Goal: Find contact information: Find contact information

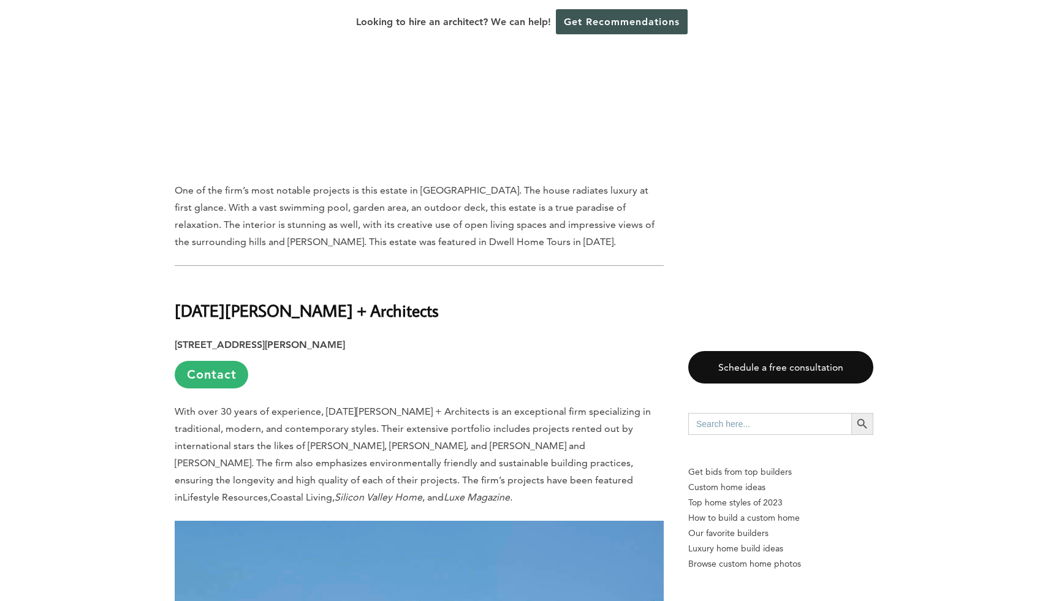
scroll to position [5280, 0]
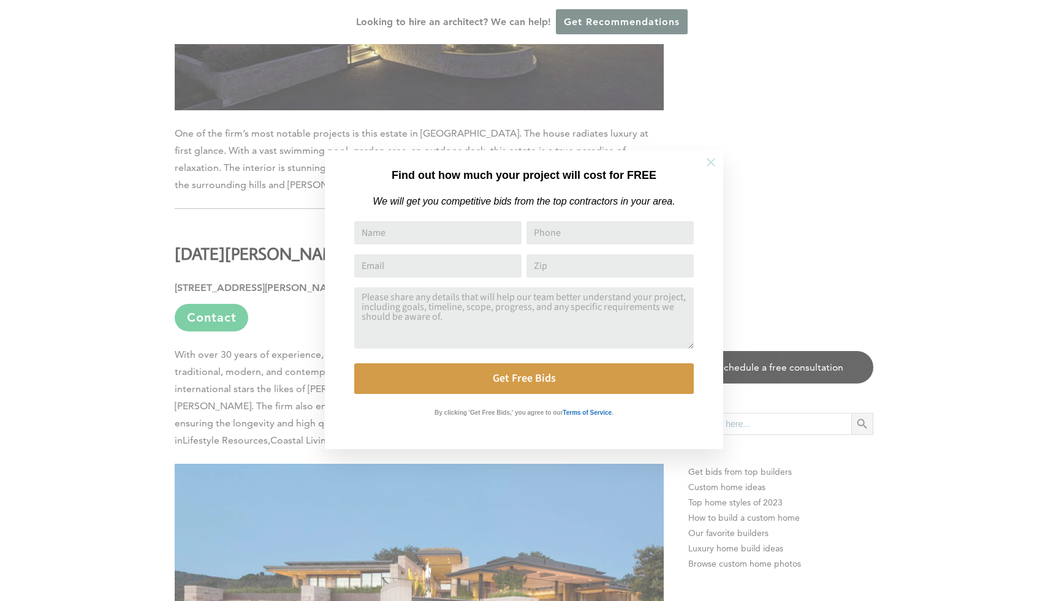
click at [711, 161] on icon at bounding box center [710, 162] width 13 height 13
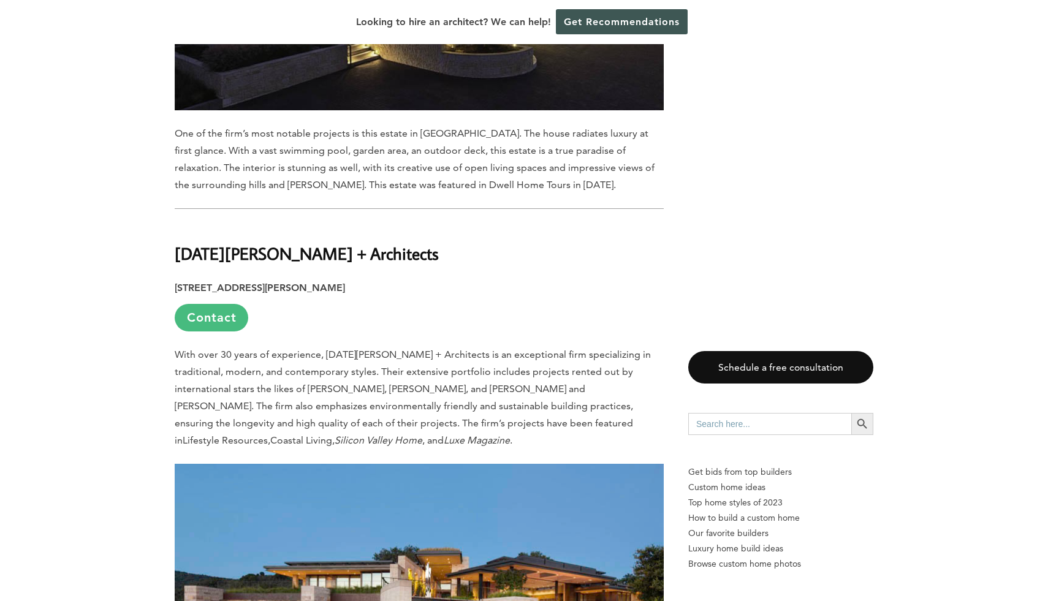
click at [235, 304] on link "Contact" at bounding box center [212, 318] width 74 height 28
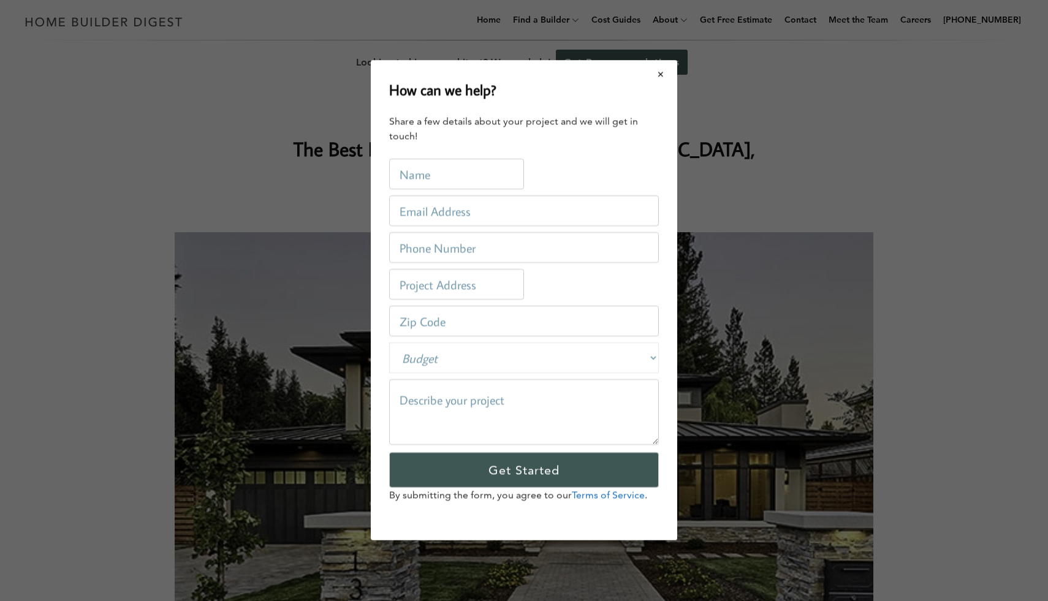
click at [661, 78] on button "Close modal" at bounding box center [661, 74] width 32 height 26
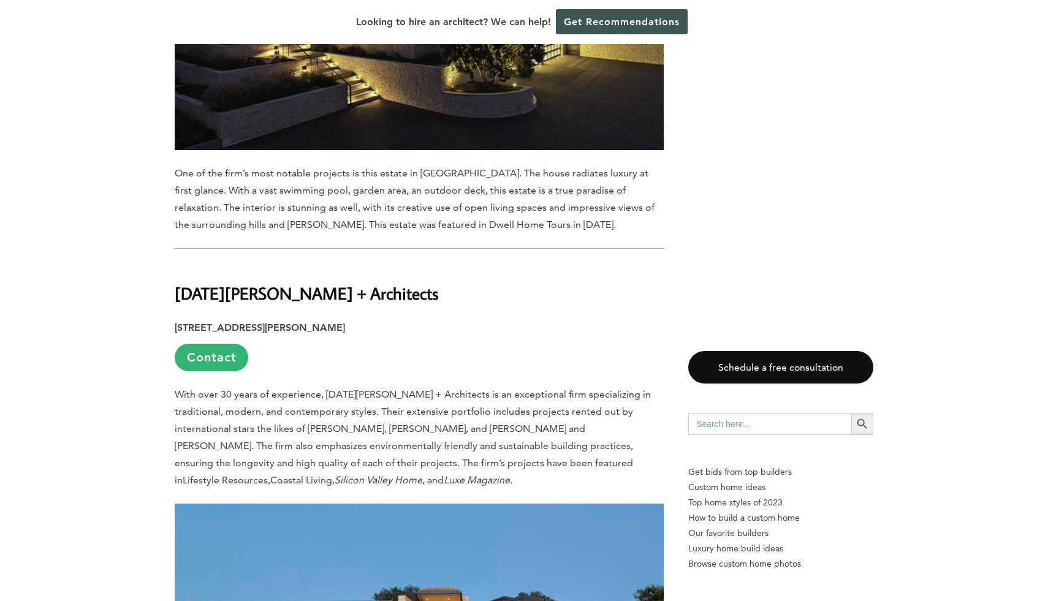
scroll to position [5207, 0]
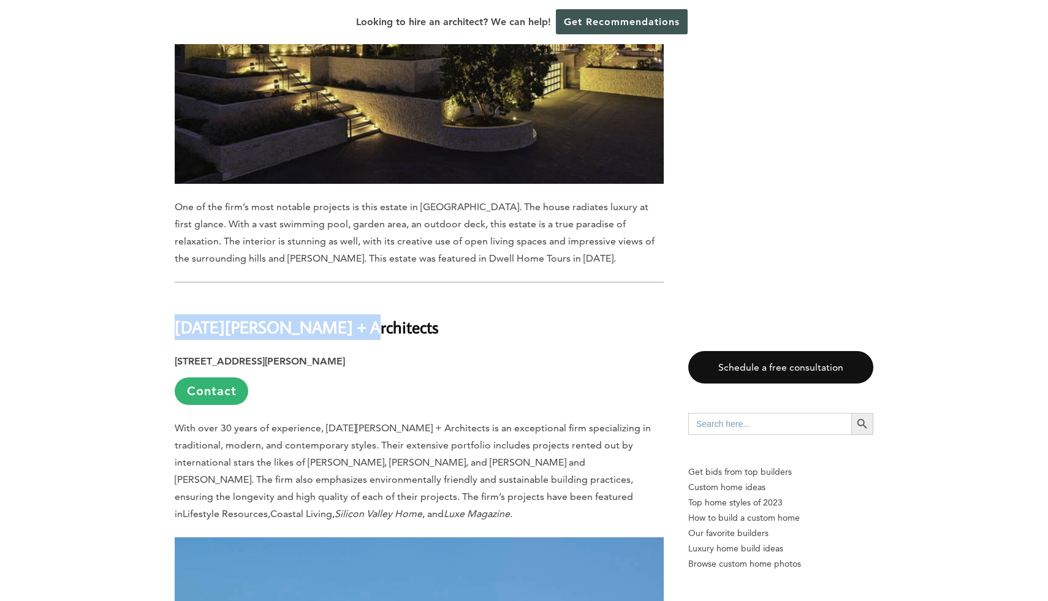
drag, startPoint x: 170, startPoint y: 216, endPoint x: 432, endPoint y: 209, distance: 261.9
copy b "[DATE][PERSON_NAME] + Architects"
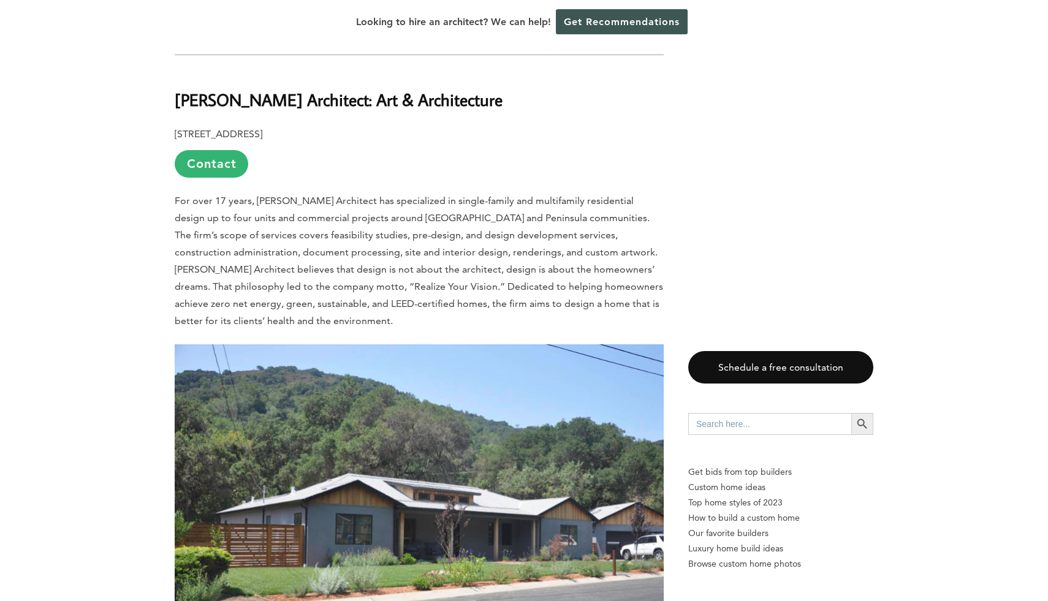
scroll to position [4817, 0]
